Goal: Task Accomplishment & Management: Use online tool/utility

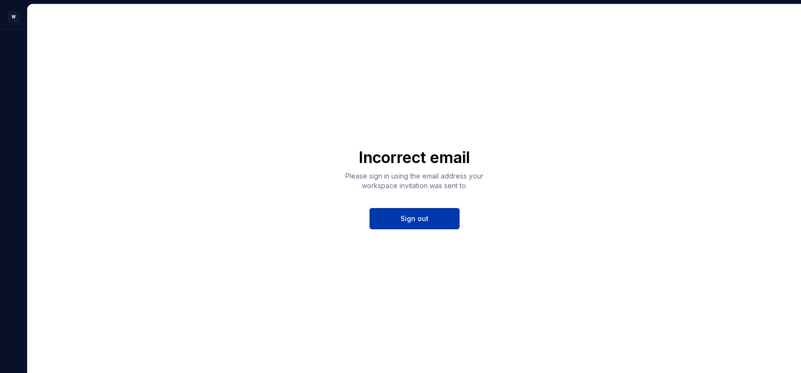
click at [408, 223] on span "Sign out" at bounding box center [414, 219] width 28 height 10
